Goal: Communication & Community: Answer question/provide support

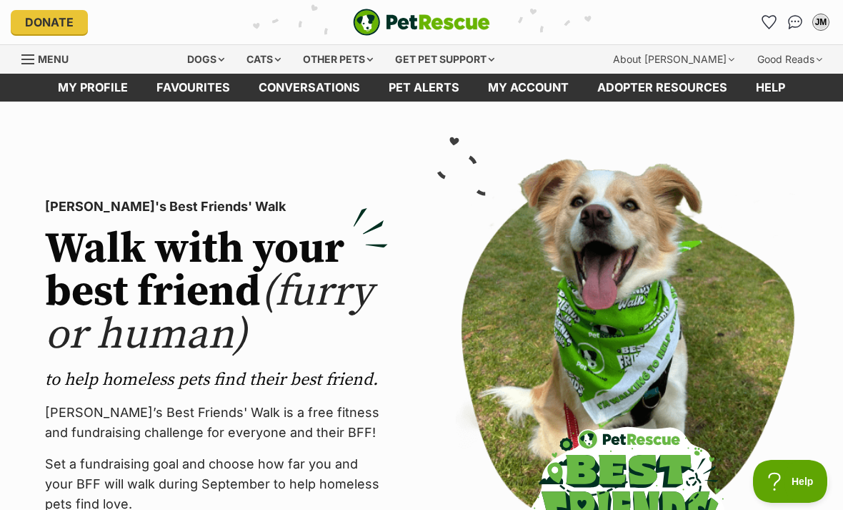
click at [788, 26] on img "Conversations" at bounding box center [795, 22] width 15 height 14
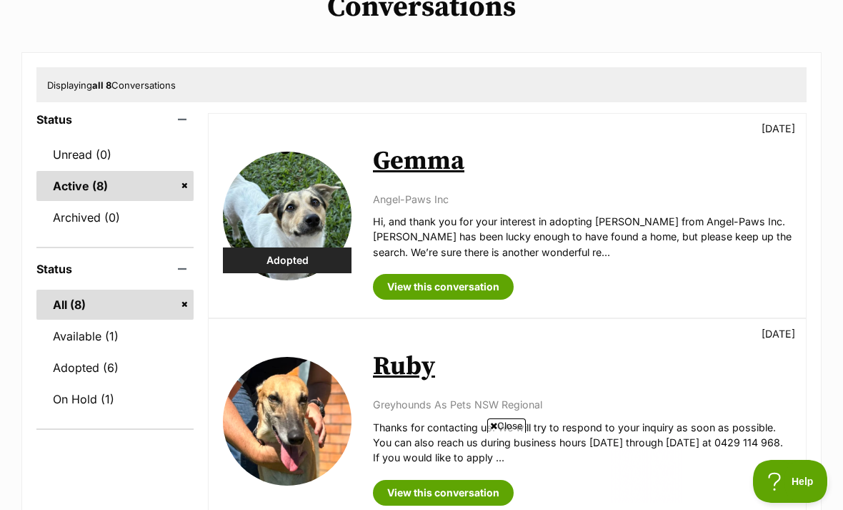
click at [415, 371] on link "Ruby" at bounding box center [404, 366] width 62 height 32
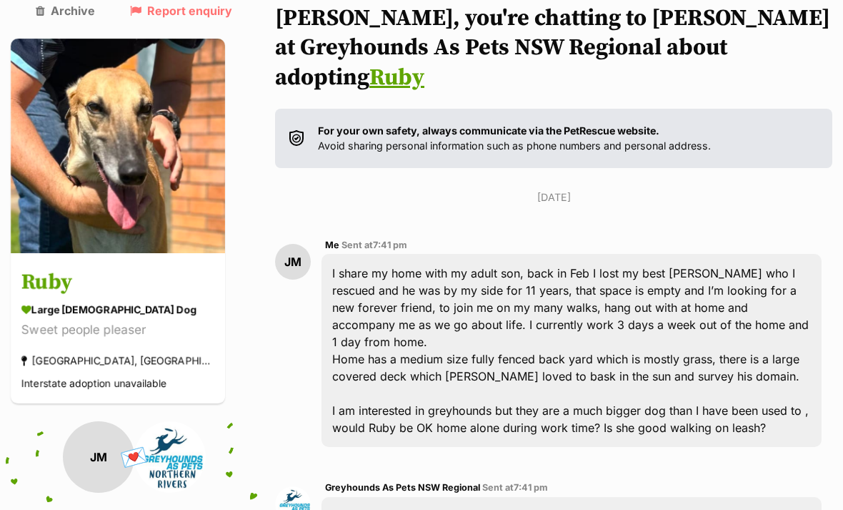
scroll to position [116, 0]
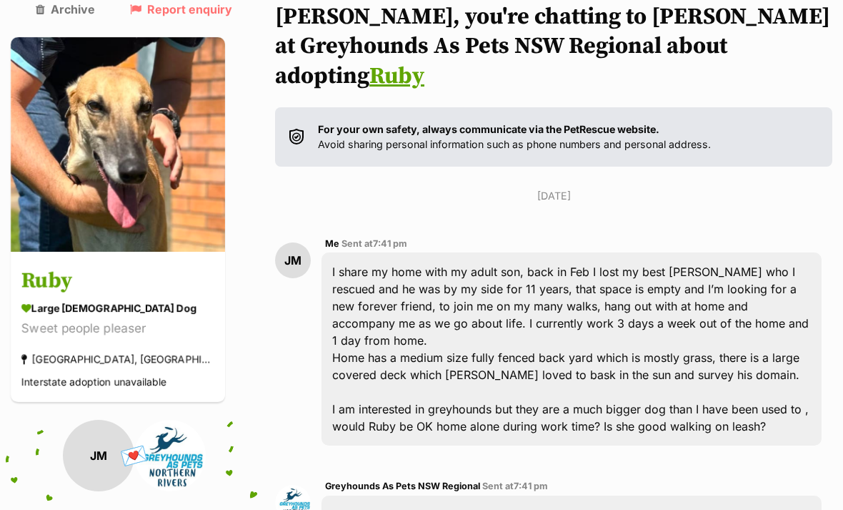
click at [140, 192] on img at bounding box center [118, 144] width 214 height 214
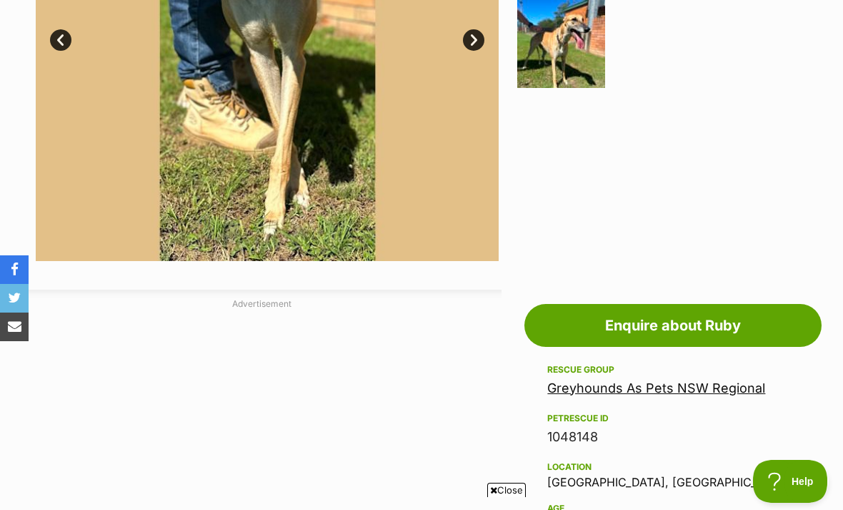
scroll to position [500, 0]
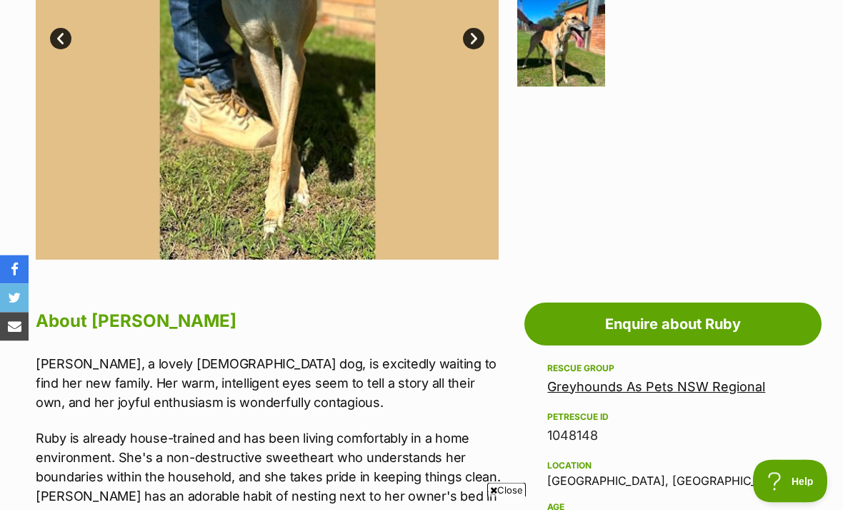
click at [768, 377] on div "Greyhounds As Pets NSW Regional" at bounding box center [673, 387] width 252 height 20
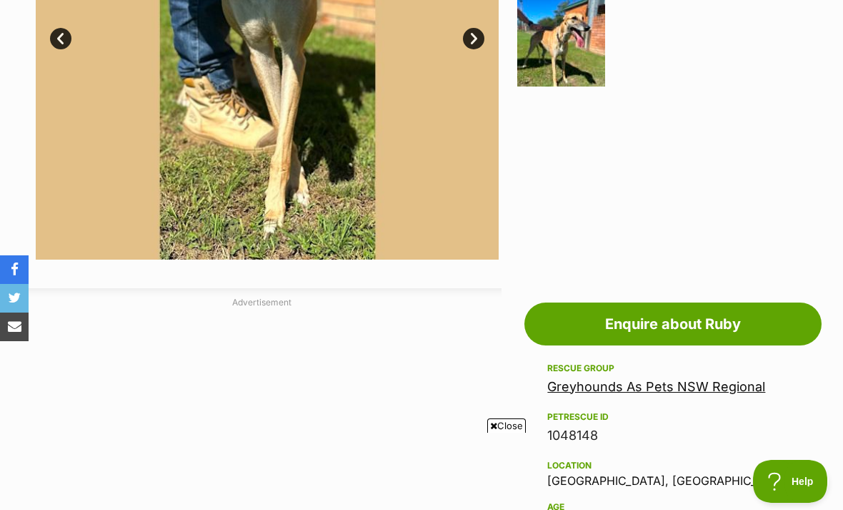
click at [755, 387] on link "Greyhounds As Pets NSW Regional" at bounding box center [656, 386] width 218 height 15
